Goal: Information Seeking & Learning: Learn about a topic

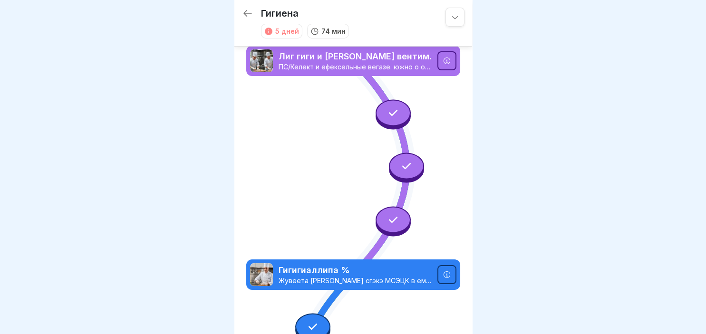
drag, startPoint x: 468, startPoint y: 3, endPoint x: 507, endPoint y: 292, distance: 291.5
click at [250, 13] on icon at bounding box center [247, 13] width 9 height 7
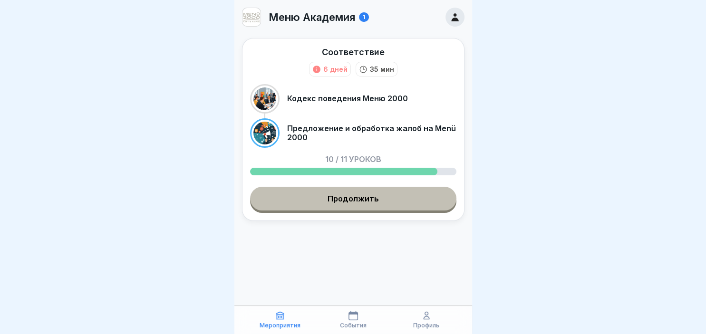
click at [361, 200] on link "Продолжить" at bounding box center [353, 199] width 206 height 24
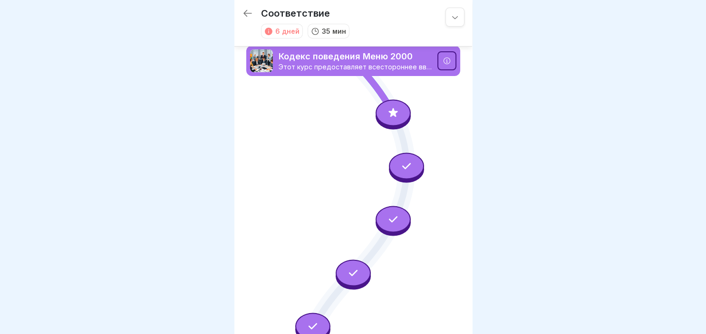
drag, startPoint x: 469, startPoint y: 4, endPoint x: 397, endPoint y: 111, distance: 129.2
click at [397, 111] on icon at bounding box center [393, 112] width 12 height 12
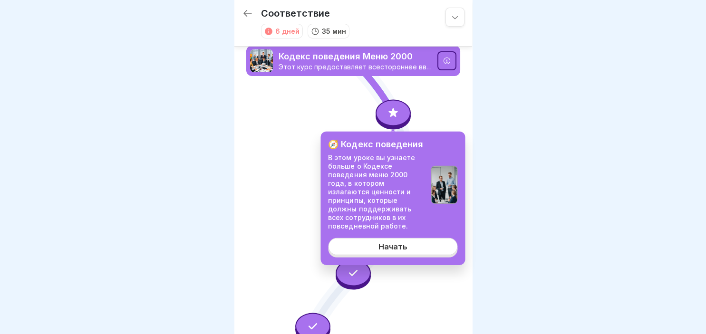
click at [413, 244] on link "Начать" at bounding box center [392, 246] width 129 height 17
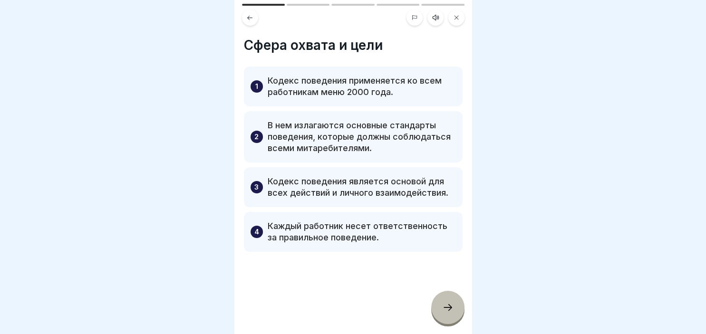
click at [457, 309] on div at bounding box center [447, 307] width 33 height 33
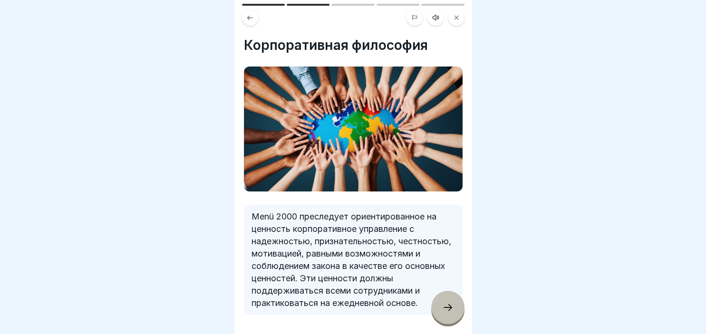
click at [457, 309] on div at bounding box center [447, 307] width 33 height 33
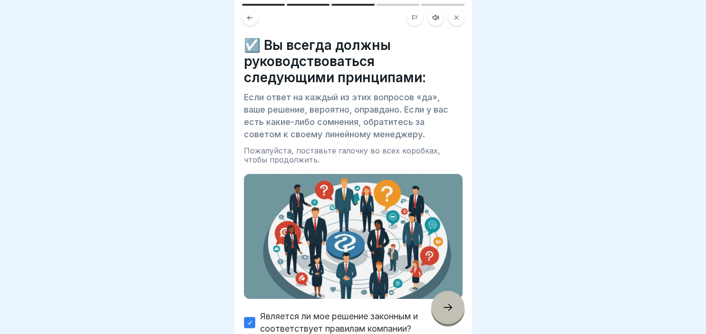
click at [457, 309] on div at bounding box center [447, 307] width 33 height 33
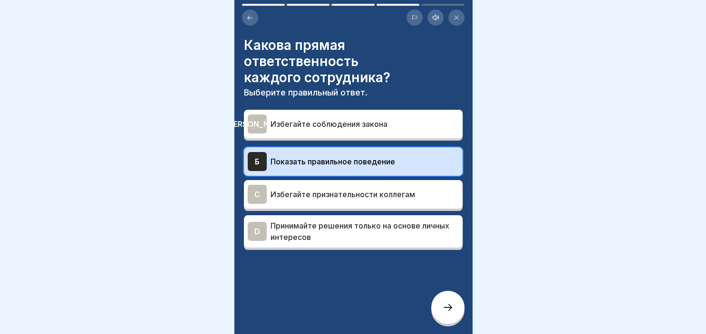
click at [457, 309] on div at bounding box center [447, 307] width 33 height 33
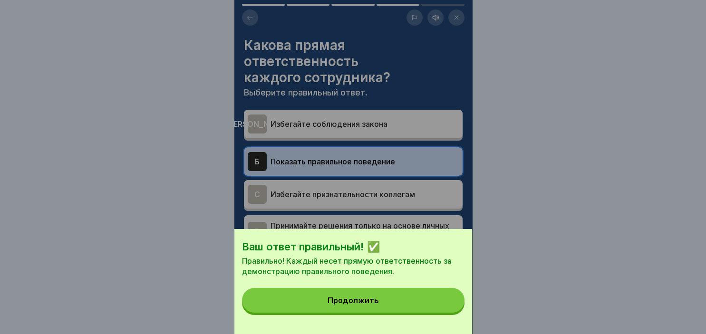
click at [361, 303] on div "Продолжить" at bounding box center [352, 300] width 51 height 9
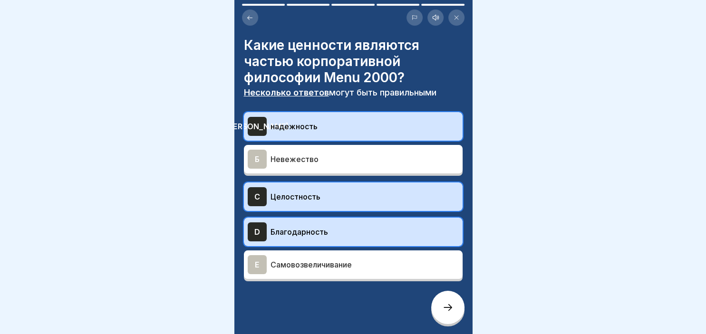
click at [452, 310] on icon at bounding box center [447, 307] width 11 height 11
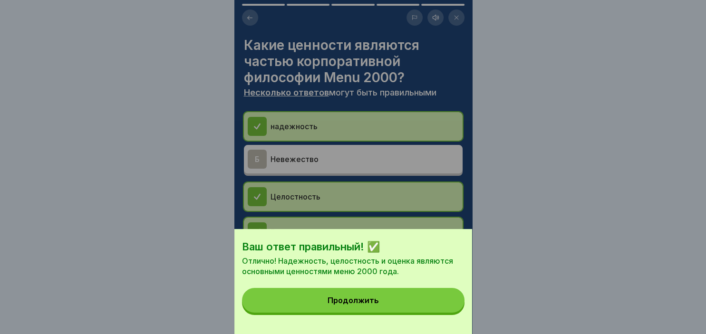
click at [425, 306] on button "Продолжить" at bounding box center [353, 300] width 222 height 25
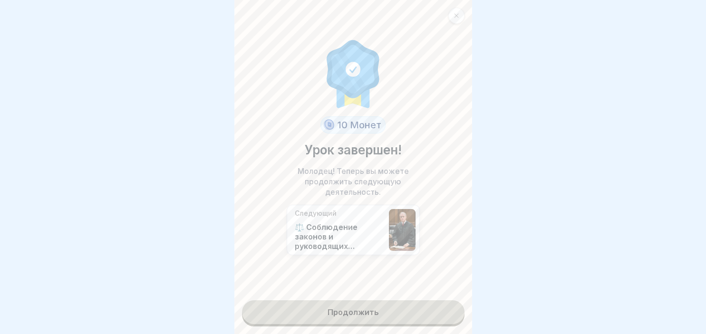
click at [360, 312] on link "Продолжить" at bounding box center [353, 312] width 222 height 24
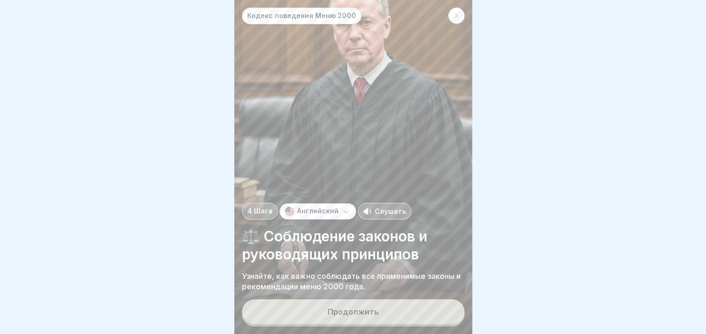
click at [379, 309] on button "Продолжить" at bounding box center [353, 311] width 222 height 25
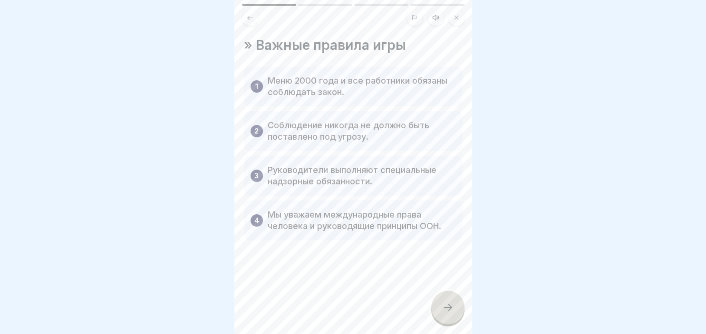
click at [448, 317] on div at bounding box center [447, 307] width 33 height 33
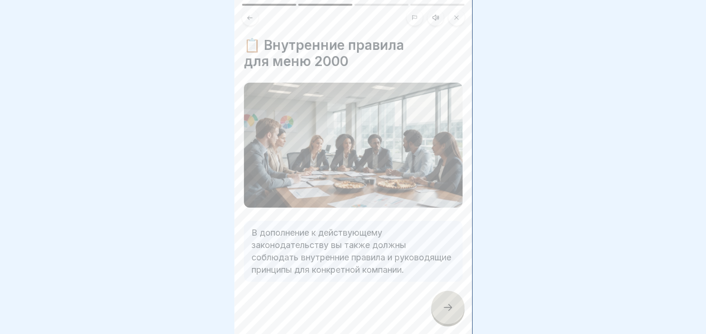
click at [448, 317] on div at bounding box center [447, 307] width 33 height 33
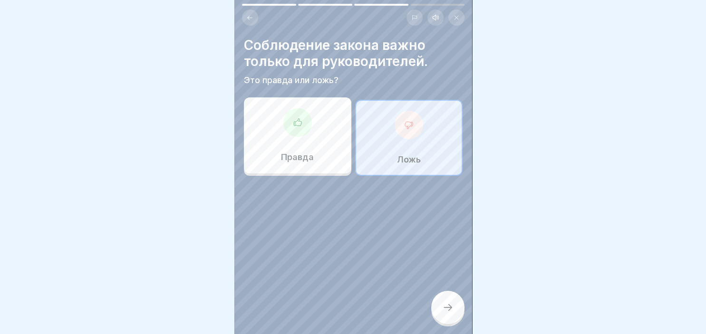
click at [415, 126] on div at bounding box center [408, 125] width 29 height 29
click at [448, 313] on icon at bounding box center [447, 307] width 11 height 11
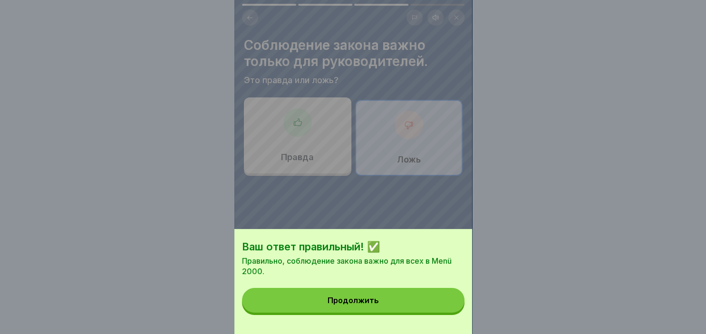
click at [364, 305] on div "Продолжить" at bounding box center [352, 300] width 51 height 9
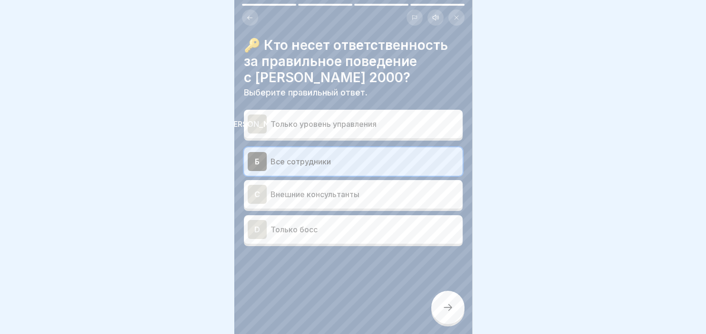
click at [438, 302] on div at bounding box center [447, 307] width 33 height 33
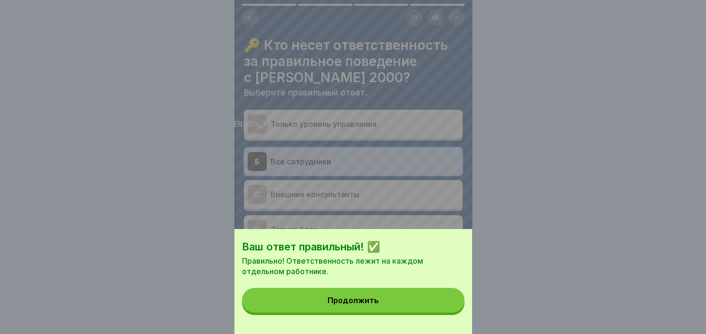
click at [357, 296] on button "Продолжить" at bounding box center [353, 300] width 222 height 25
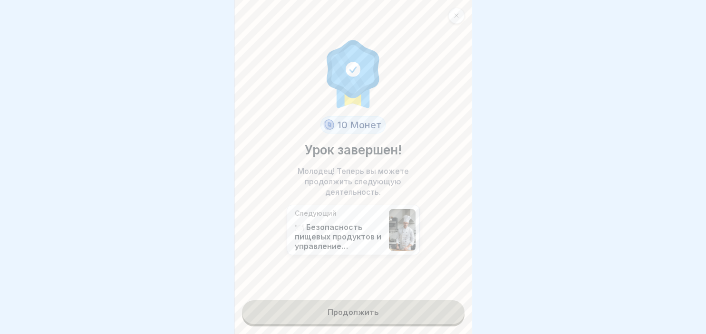
click at [356, 307] on link "Продолжить" at bounding box center [353, 312] width 222 height 24
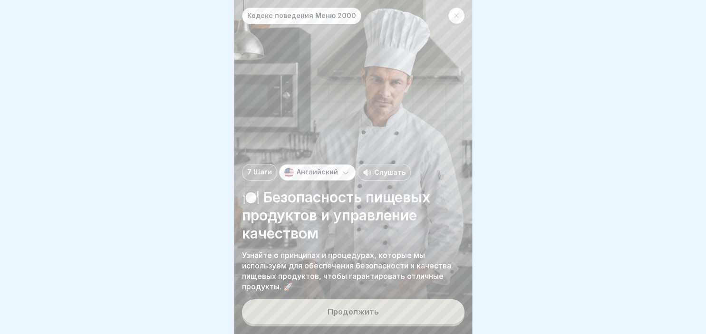
click at [356, 307] on div "Продолжить" at bounding box center [352, 311] width 51 height 9
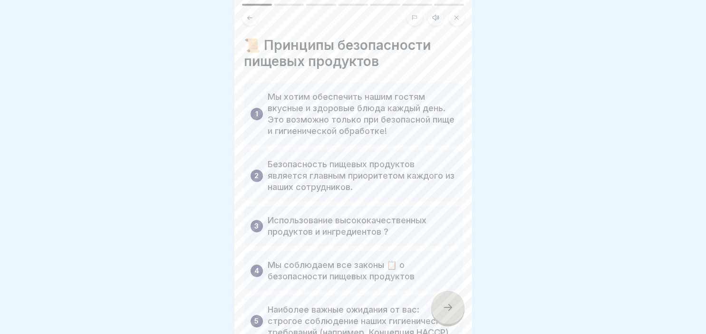
click at [455, 307] on div at bounding box center [447, 307] width 33 height 33
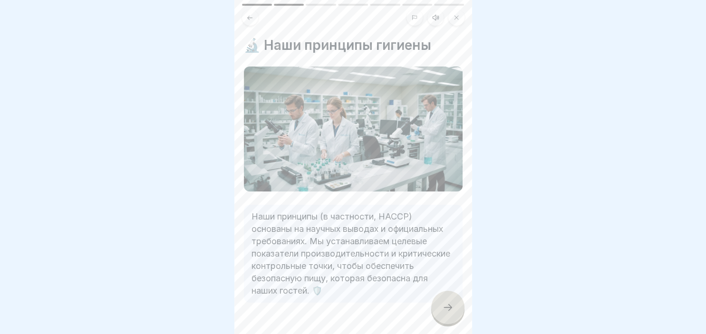
click at [455, 307] on div at bounding box center [447, 307] width 33 height 33
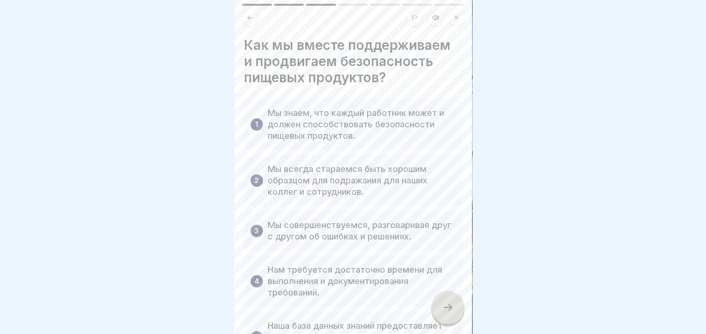
click at [455, 307] on div at bounding box center [447, 307] width 33 height 33
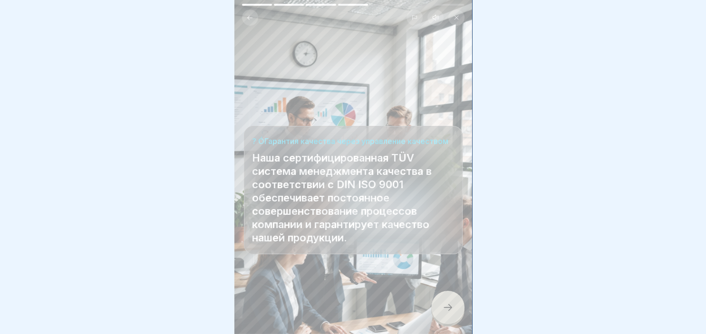
click at [455, 307] on div at bounding box center [447, 307] width 33 height 33
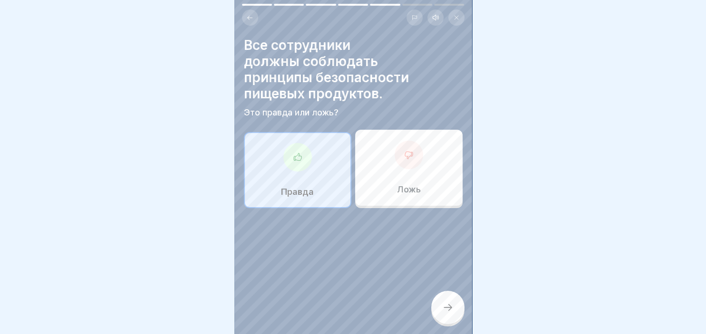
click at [446, 310] on icon at bounding box center [447, 307] width 11 height 11
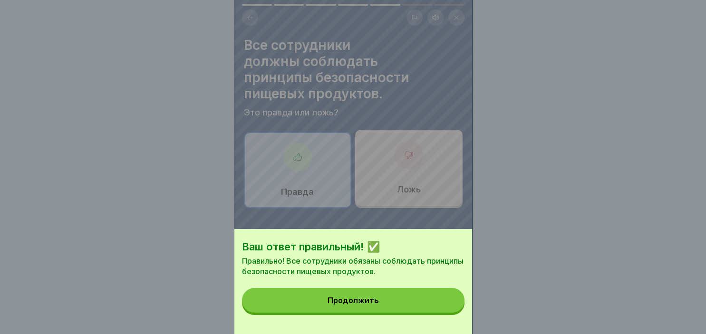
click at [371, 305] on div "Продолжить" at bounding box center [352, 300] width 51 height 9
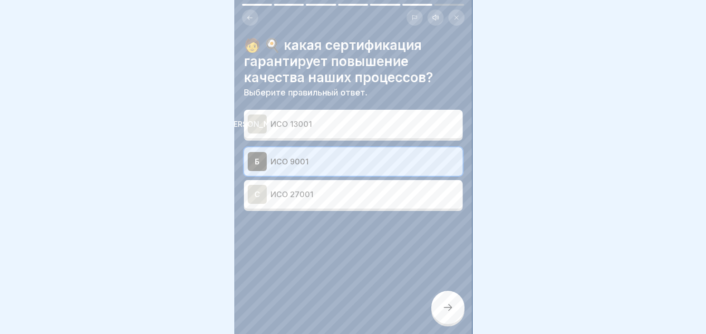
click at [448, 307] on icon at bounding box center [447, 307] width 11 height 11
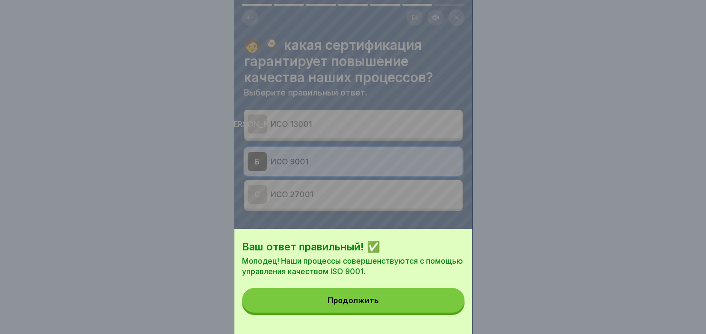
click at [425, 304] on button "Продолжить" at bounding box center [353, 300] width 222 height 25
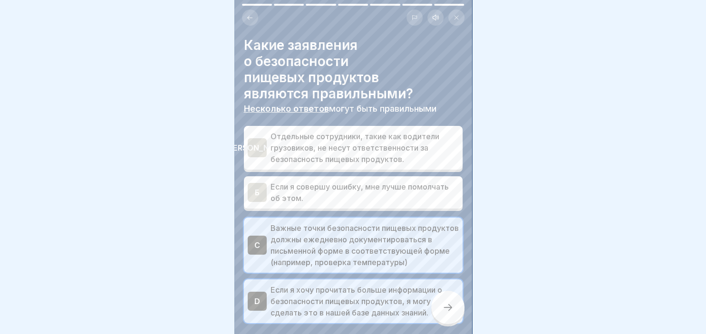
click at [456, 308] on div at bounding box center [447, 307] width 33 height 33
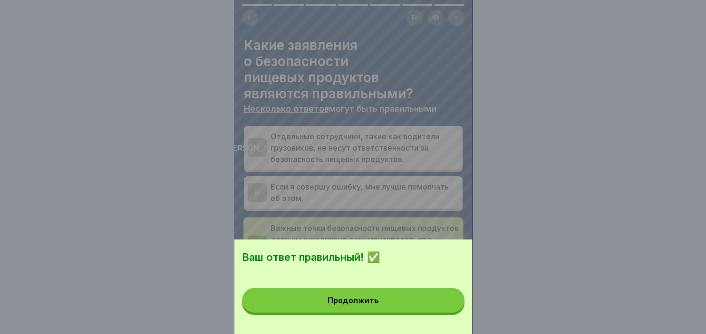
click at [423, 305] on button "Продолжить" at bounding box center [353, 300] width 222 height 25
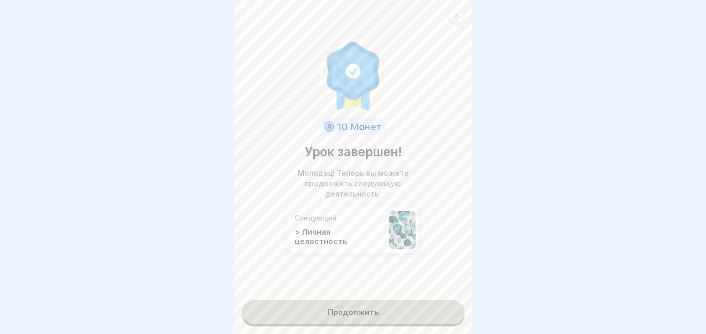
click at [461, 18] on div at bounding box center [456, 16] width 16 height 16
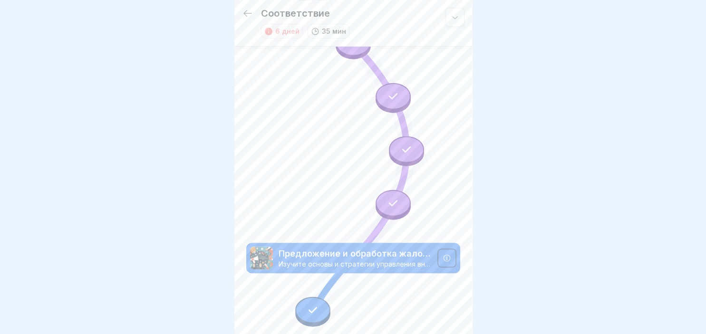
scroll to position [452, 0]
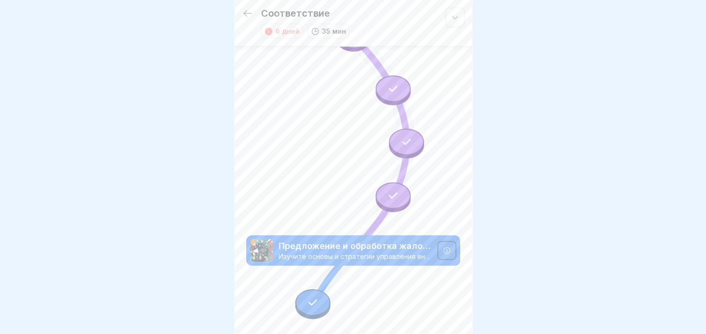
click at [246, 9] on icon at bounding box center [247, 13] width 11 height 11
